Goal: Task Accomplishment & Management: Manage account settings

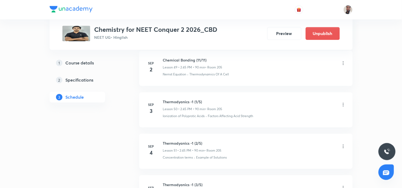
scroll to position [2361, 0]
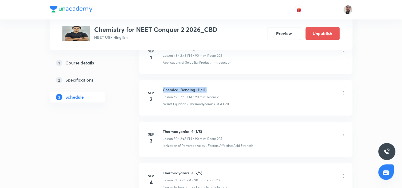
drag, startPoint x: 210, startPoint y: 77, endPoint x: 163, endPoint y: 74, distance: 47.3
click at [163, 80] on li "[DATE] Chemical Bonding (11/11) Lesson 49 • 2:45 PM • 90 min • Room 205 Nernst …" at bounding box center [245, 97] width 213 height 35
copy h6 "Chemical Bonding (11/11)"
click at [343, 132] on icon at bounding box center [343, 133] width 1 height 3
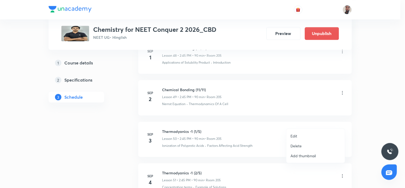
click at [300, 135] on li "Edit" at bounding box center [315, 136] width 58 height 10
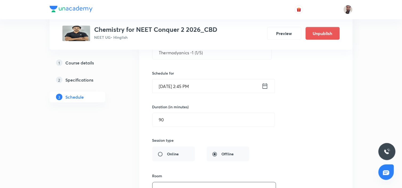
scroll to position [2153, 0]
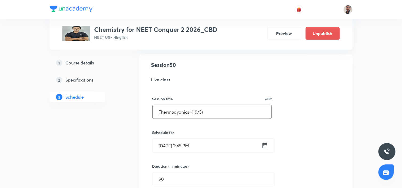
drag, startPoint x: 217, startPoint y: 101, endPoint x: 105, endPoint y: 98, distance: 112.6
paste input "Chemical Bonding (11/11"
click at [201, 105] on input "Chemical Bonding (11/11)" at bounding box center [212, 112] width 119 height 14
drag, startPoint x: 224, startPoint y: 99, endPoint x: 127, endPoint y: 101, distance: 96.6
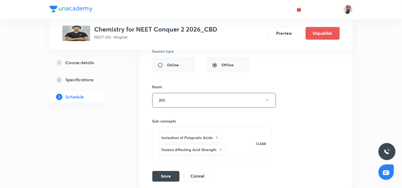
scroll to position [2390, 0]
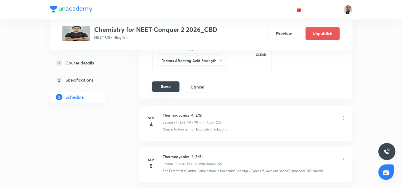
type input "Chemical Bonding (12/11)Exceed"
click at [174, 81] on button "Save" at bounding box center [165, 86] width 27 height 11
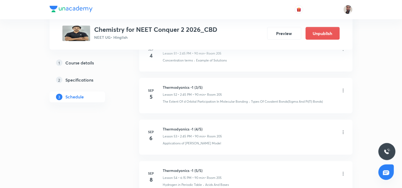
scroll to position [2153, 0]
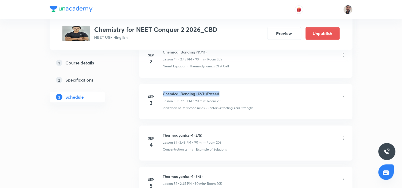
drag, startPoint x: 222, startPoint y: 79, endPoint x: 163, endPoint y: 77, distance: 59.3
click at [163, 84] on li "[DATE] Chemical Bonding (12/11)Exceed Lesson 50 • 2:45 PM • 90 min • Room 205 I…" at bounding box center [245, 101] width 213 height 35
copy h6 "Chemical Bonding (12/11)Exceed"
click at [342, 135] on icon at bounding box center [343, 137] width 5 height 5
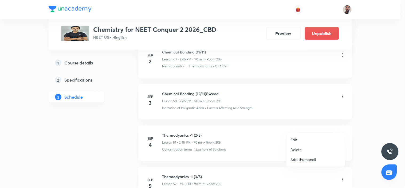
click at [298, 139] on li "Edit" at bounding box center [315, 139] width 58 height 10
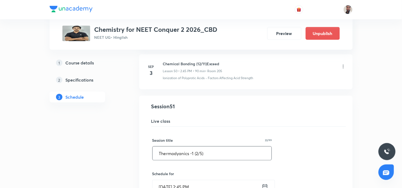
drag, startPoint x: 219, startPoint y: 140, endPoint x: 146, endPoint y: 138, distance: 73.1
paste input "Chemical Bonding (12/11)Exceed"
click at [202, 146] on input "Chemical Bonding (12/11)Exceed" at bounding box center [212, 153] width 119 height 14
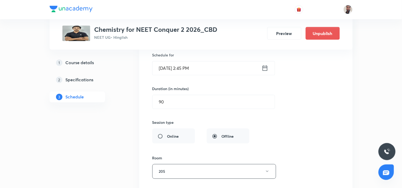
scroll to position [2361, 0]
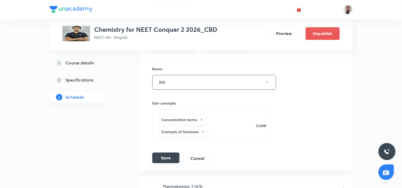
type input "Chemical Bonding (13/11)Exceed"
click at [169, 152] on button "Save" at bounding box center [165, 157] width 27 height 11
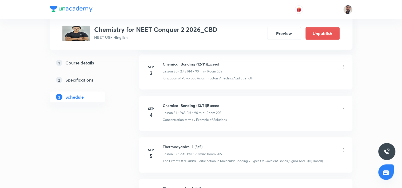
scroll to position [2212, 0]
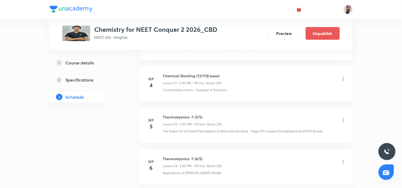
click at [344, 117] on icon at bounding box center [343, 119] width 5 height 5
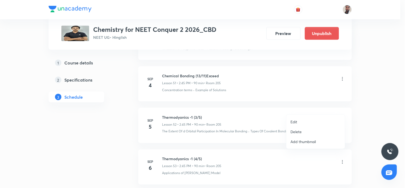
click at [299, 121] on li "Edit" at bounding box center [315, 122] width 58 height 10
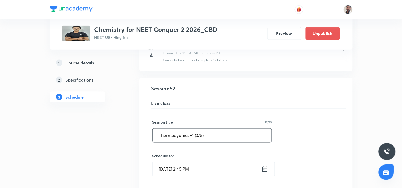
drag, startPoint x: 226, startPoint y: 128, endPoint x: 137, endPoint y: 124, distance: 88.9
paste input "Chemical Bonding (12/11)Exceed"
click at [201, 128] on input "Chemical Bonding (12/11)Exceed" at bounding box center [212, 135] width 119 height 14
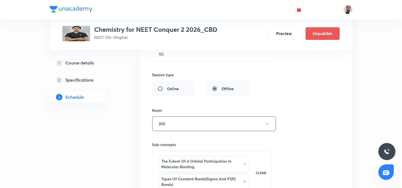
scroll to position [2420, 0]
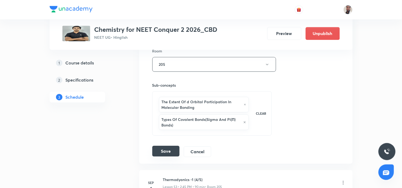
type input "Chemical Bonding (14/11)Exceed"
drag, startPoint x: 166, startPoint y: 138, endPoint x: 196, endPoint y: 2, distance: 138.7
click at [167, 146] on button "Save" at bounding box center [165, 151] width 27 height 11
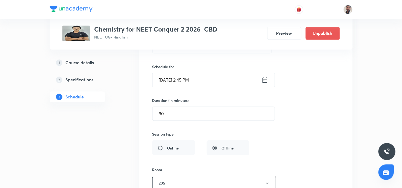
scroll to position [2183, 0]
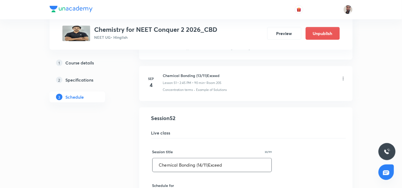
drag, startPoint x: 237, startPoint y: 153, endPoint x: 94, endPoint y: 150, distance: 142.7
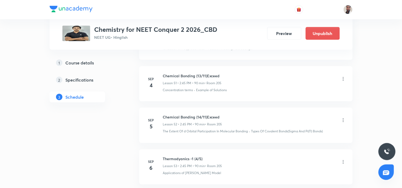
scroll to position [2242, 0]
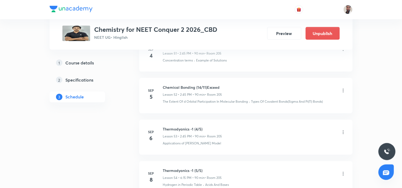
click at [343, 129] on icon at bounding box center [343, 131] width 5 height 5
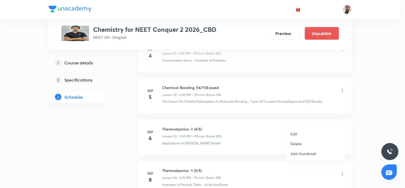
click at [303, 134] on li "Edit" at bounding box center [315, 134] width 58 height 10
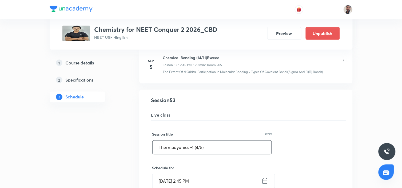
drag, startPoint x: 216, startPoint y: 135, endPoint x: 111, endPoint y: 133, distance: 104.6
paste input "Chemical Bonding (14/11)Exceed"
click at [201, 140] on input "Chemical Bonding (14/11)Exceed" at bounding box center [212, 147] width 119 height 14
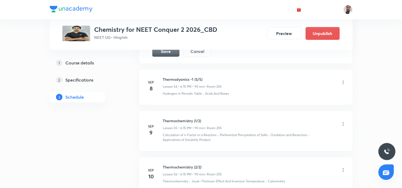
scroll to position [2479, 0]
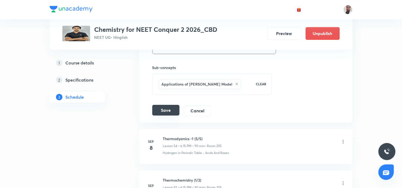
type input "Chemical Bonding (15/11)Exceed"
click at [171, 105] on button "Save" at bounding box center [165, 110] width 27 height 11
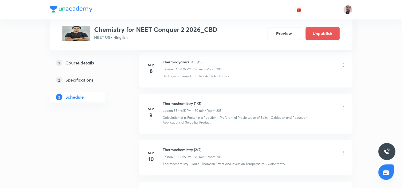
scroll to position [2291, 0]
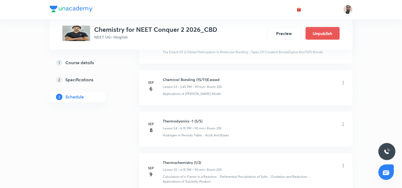
click at [342, 121] on icon at bounding box center [343, 123] width 5 height 5
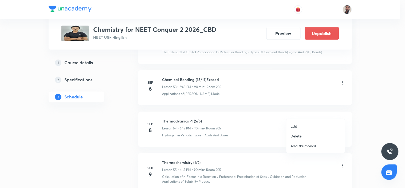
click at [301, 126] on li "Edit" at bounding box center [315, 126] width 58 height 10
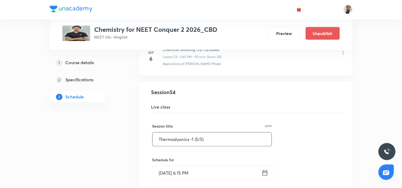
click at [198, 132] on input "Thermodyanics -1 (5/5)" at bounding box center [212, 139] width 119 height 14
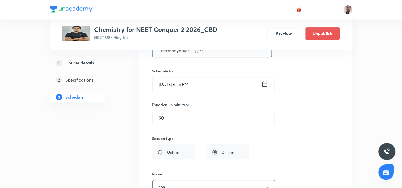
scroll to position [2469, 0]
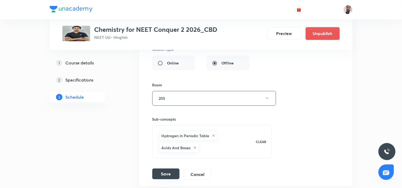
type input "Thermodyanics -1 (1/5)"
drag, startPoint x: 171, startPoint y: 161, endPoint x: 196, endPoint y: 3, distance: 160.2
click at [171, 169] on button "Save" at bounding box center [165, 174] width 27 height 11
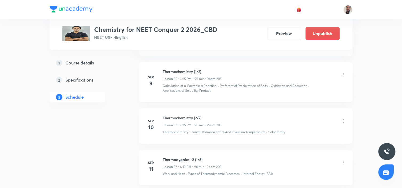
scroll to position [2323, 0]
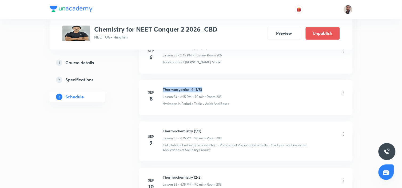
drag, startPoint x: 208, startPoint y: 75, endPoint x: 161, endPoint y: 73, distance: 47.5
click at [161, 80] on li "[DATE] Thermodyanics -1 (1/5) Lesson 54 • 6:15 PM • 90 min • Room 205 Hydrogen …" at bounding box center [245, 97] width 213 height 35
copy h6 "Thermodyanics -1 (1/5)"
click at [343, 131] on icon at bounding box center [343, 133] width 5 height 5
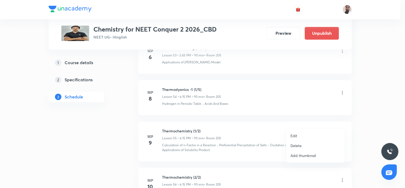
click at [297, 136] on li "Edit" at bounding box center [315, 135] width 58 height 10
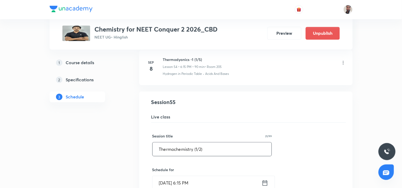
drag, startPoint x: 212, startPoint y: 139, endPoint x: 70, endPoint y: 140, distance: 141.9
paste input "dyanics -1 (1/5"
click at [198, 142] on input "Thermodyanics -1 (1/5)" at bounding box center [212, 149] width 119 height 14
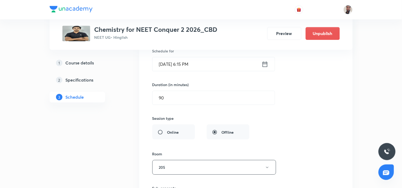
scroll to position [2530, 0]
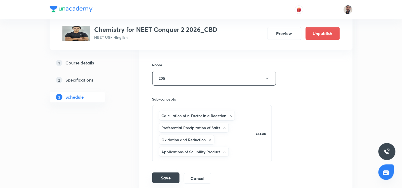
type input "Thermodyanics -1 (2/5)"
click at [165, 172] on button "Save" at bounding box center [165, 177] width 27 height 11
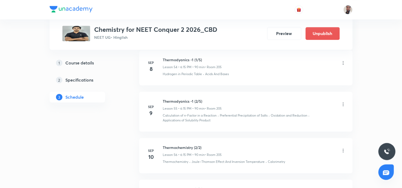
scroll to position [2382, 0]
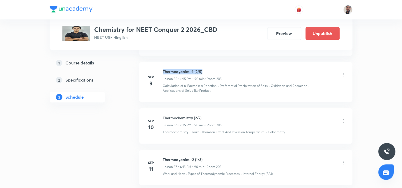
drag, startPoint x: 206, startPoint y: 61, endPoint x: 164, endPoint y: 55, distance: 43.0
click at [164, 62] on li "[DATE] Thermodyanics -1 (2/5) Lesson 55 • 6:15 PM • 90 min • Room 205 Calculati…" at bounding box center [245, 82] width 213 height 40
copy h6 "Thermodyanics -1 (2/5)"
click at [343, 118] on icon at bounding box center [343, 120] width 5 height 5
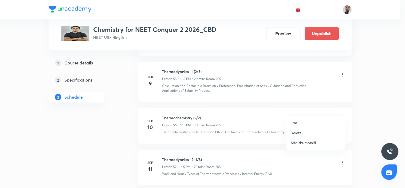
click at [296, 123] on p "Edit" at bounding box center [293, 123] width 7 height 6
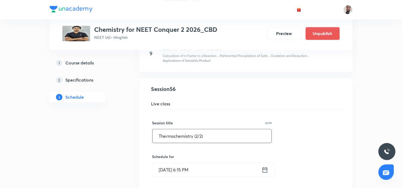
drag, startPoint x: 212, startPoint y: 122, endPoint x: 135, endPoint y: 124, distance: 76.9
paste input "dyanics -1 (2/5"
click at [199, 129] on input "Thermodyanics -1 (2/5)" at bounding box center [212, 136] width 119 height 14
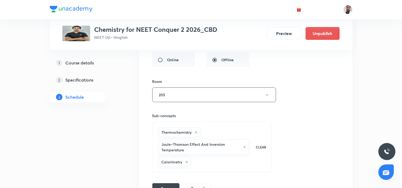
scroll to position [2590, 0]
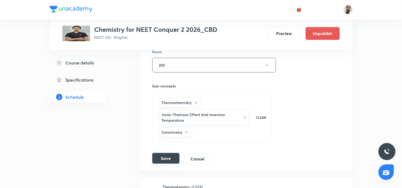
type input "Thermodyanics -1 (3/5)"
click at [169, 153] on button "Save" at bounding box center [165, 158] width 27 height 11
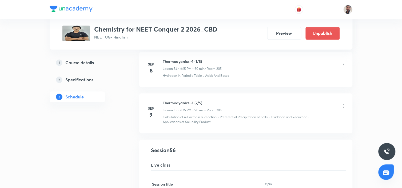
scroll to position [2351, 0]
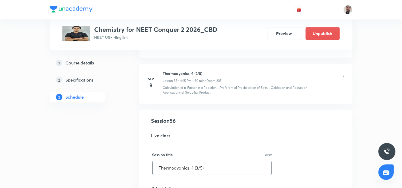
drag, startPoint x: 215, startPoint y: 156, endPoint x: 142, endPoint y: 150, distance: 72.7
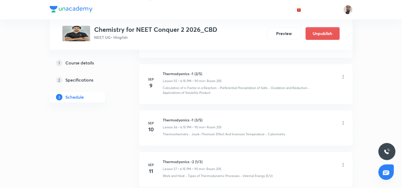
scroll to position [2410, 0]
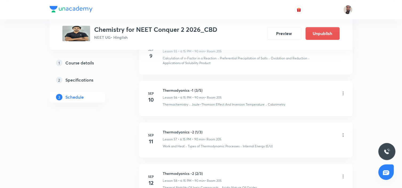
click at [344, 132] on icon at bounding box center [343, 134] width 5 height 5
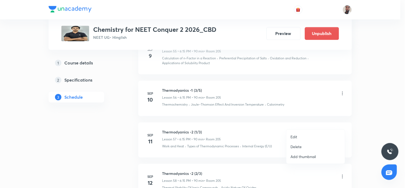
click at [295, 135] on p "Edit" at bounding box center [293, 137] width 7 height 6
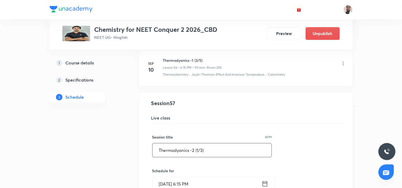
drag, startPoint x: 211, startPoint y: 138, endPoint x: 108, endPoint y: 137, distance: 103.5
paste input "1 (3/5"
drag, startPoint x: 198, startPoint y: 138, endPoint x: 201, endPoint y: 147, distance: 10.1
click at [198, 143] on input "Thermodyanics -1 (3/5)" at bounding box center [212, 150] width 119 height 14
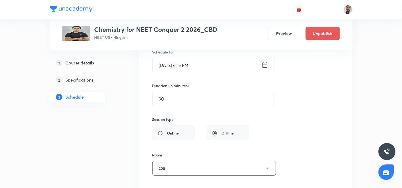
scroll to position [2617, 0]
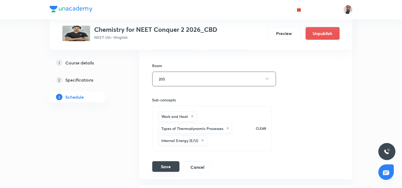
type input "Thermodyanics -1 (4/5)"
click at [160, 161] on button "Save" at bounding box center [165, 166] width 27 height 11
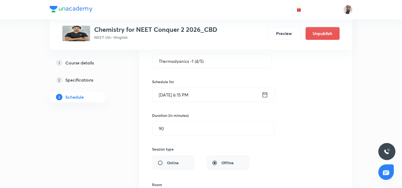
scroll to position [2439, 0]
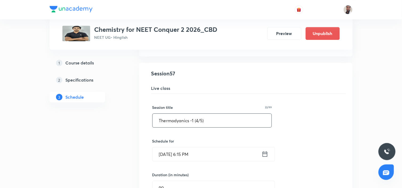
drag, startPoint x: 223, startPoint y: 107, endPoint x: 147, endPoint y: 106, distance: 76.0
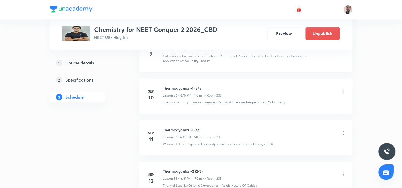
scroll to position [2441, 0]
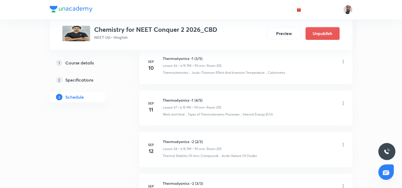
click at [343, 142] on icon at bounding box center [343, 144] width 5 height 5
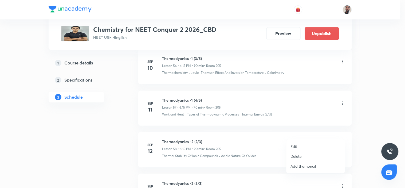
click at [300, 145] on li "Edit" at bounding box center [315, 146] width 58 height 10
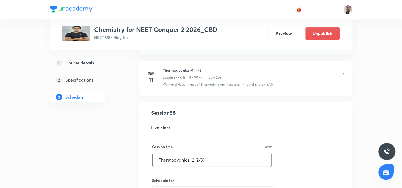
drag, startPoint x: 222, startPoint y: 146, endPoint x: 115, endPoint y: 151, distance: 107.1
paste input "1 (4/5"
click at [197, 153] on input "Thermodyanics -1 (4/5)" at bounding box center [212, 160] width 119 height 14
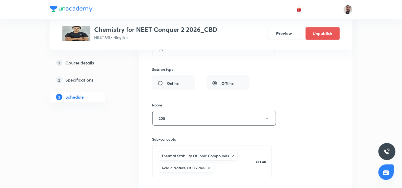
scroll to position [2679, 0]
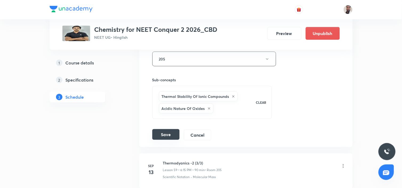
type input "Thermodyanics -1 (5/5)"
click at [172, 129] on button "Save" at bounding box center [165, 134] width 27 height 11
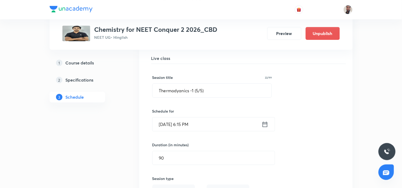
scroll to position [2481, 0]
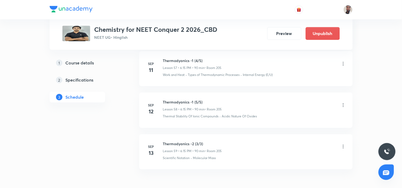
click at [343, 144] on icon at bounding box center [343, 146] width 5 height 5
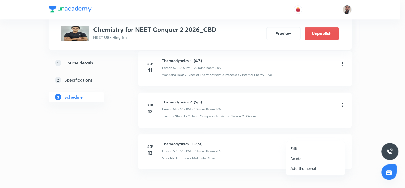
click at [294, 146] on p "Edit" at bounding box center [293, 148] width 7 height 6
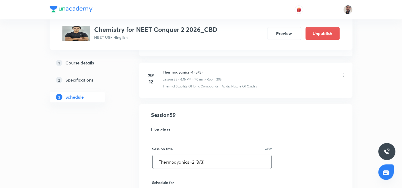
drag, startPoint x: 214, startPoint y: 150, endPoint x: 122, endPoint y: 150, distance: 91.8
paste input "chemistry"
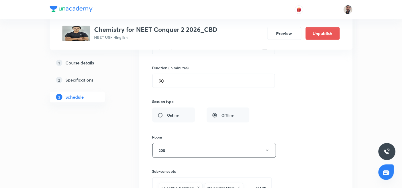
scroll to position [2706, 0]
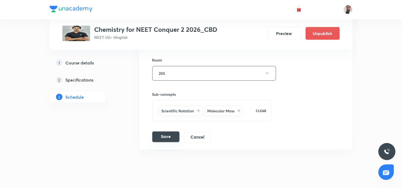
type input "Thermochemistry (1/2)"
click at [174, 131] on button "Save" at bounding box center [165, 136] width 27 height 11
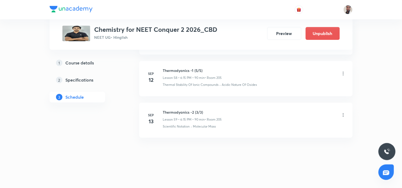
scroll to position [2501, 0]
